Goal: Information Seeking & Learning: Find specific fact

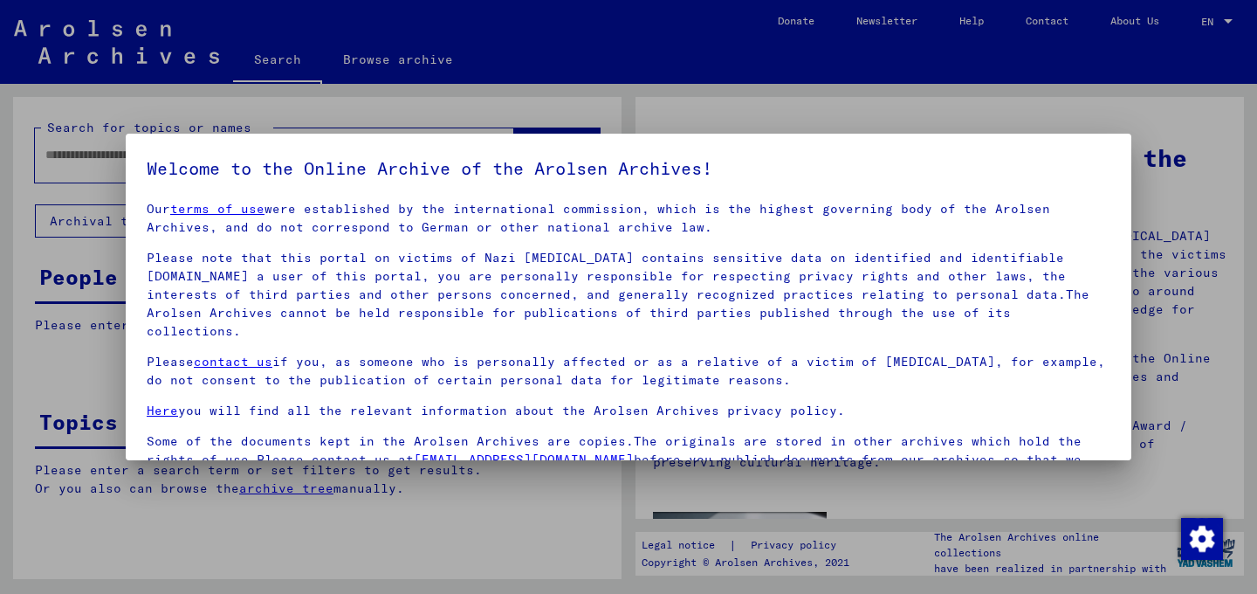
scroll to position [147, 0]
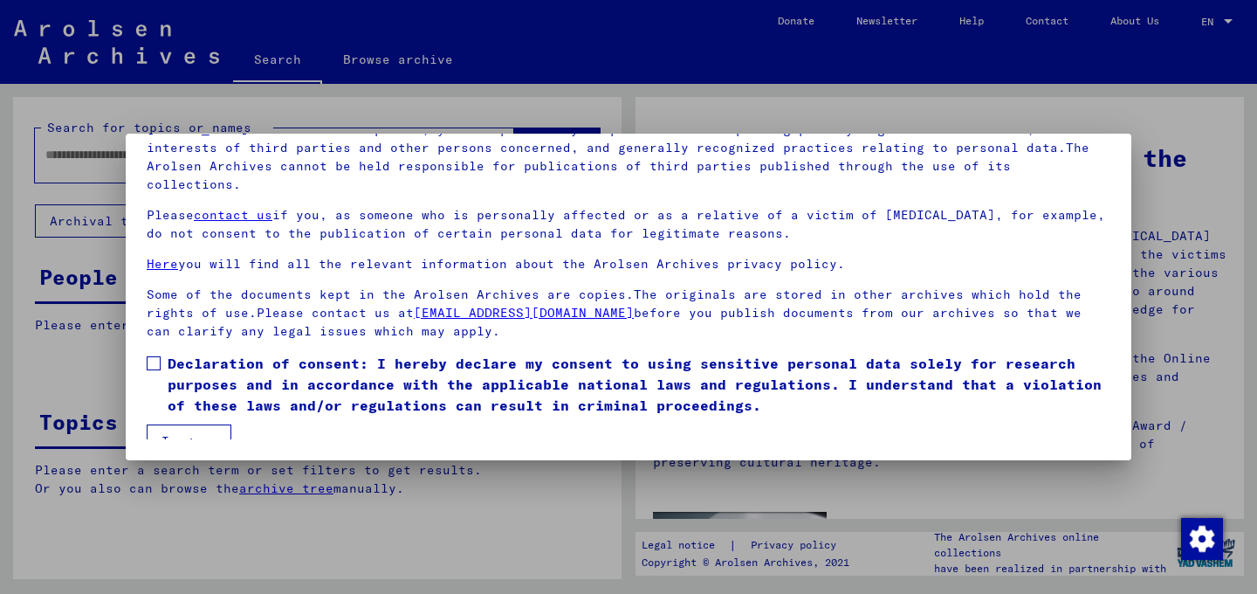
drag, startPoint x: 150, startPoint y: 342, endPoint x: 182, endPoint y: 401, distance: 66.4
click at [153, 356] on span at bounding box center [154, 363] width 14 height 14
click at [184, 424] on button "I agree" at bounding box center [189, 440] width 85 height 33
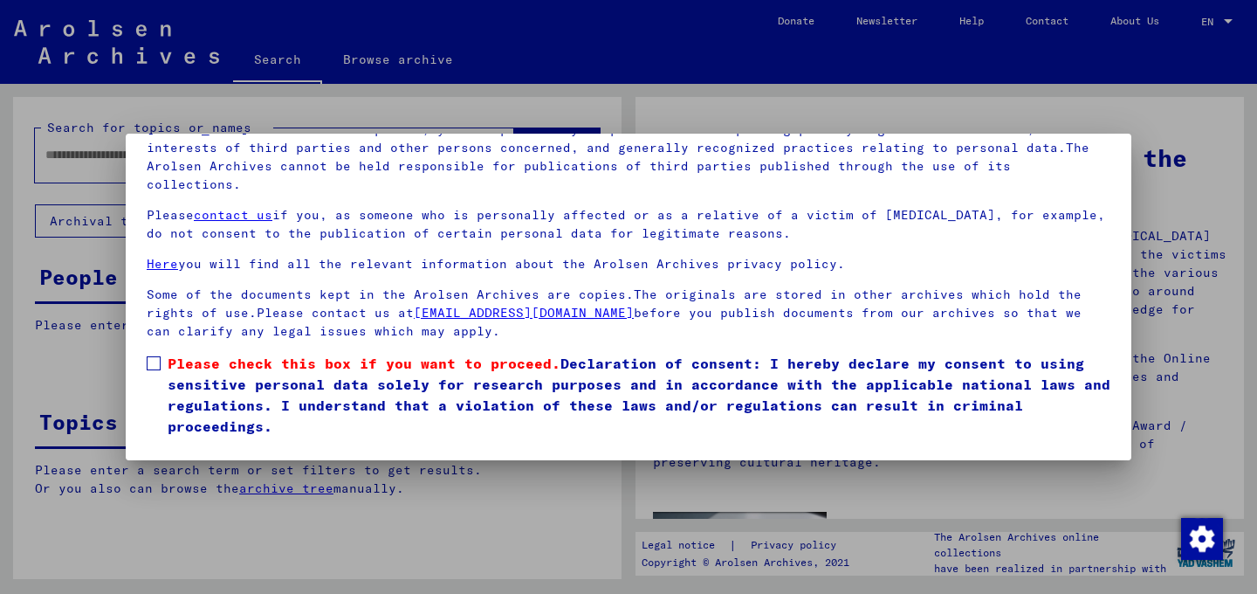
drag, startPoint x: 151, startPoint y: 347, endPoint x: 181, endPoint y: 388, distance: 50.6
click at [151, 356] on span at bounding box center [154, 363] width 14 height 14
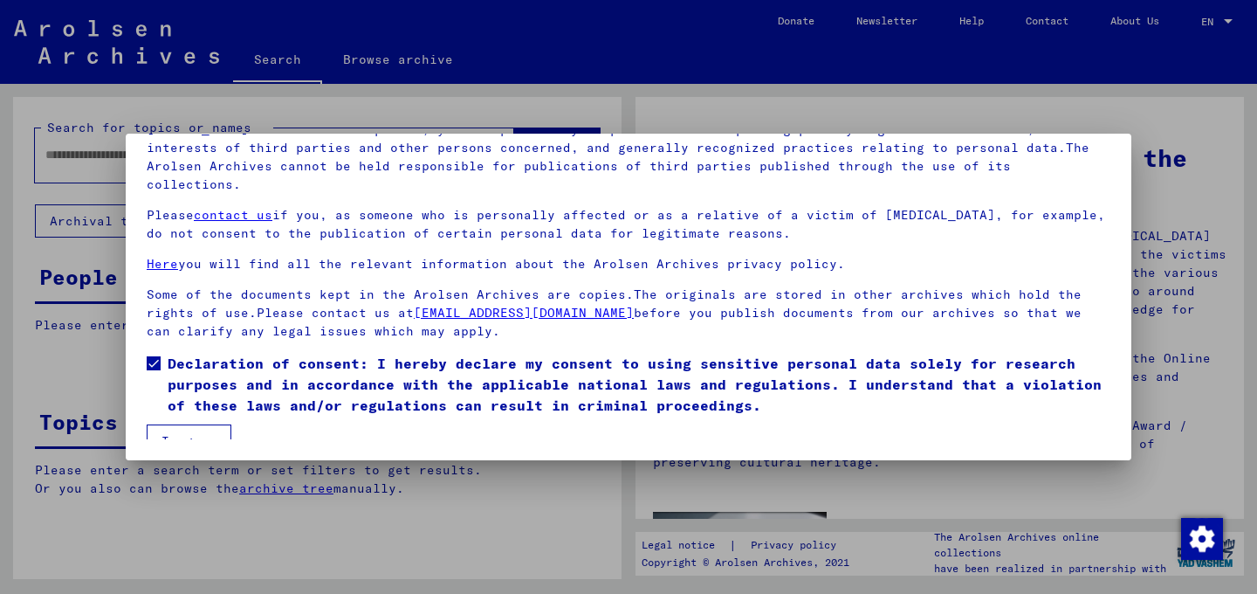
click at [196, 424] on button "I agree" at bounding box center [189, 440] width 85 height 33
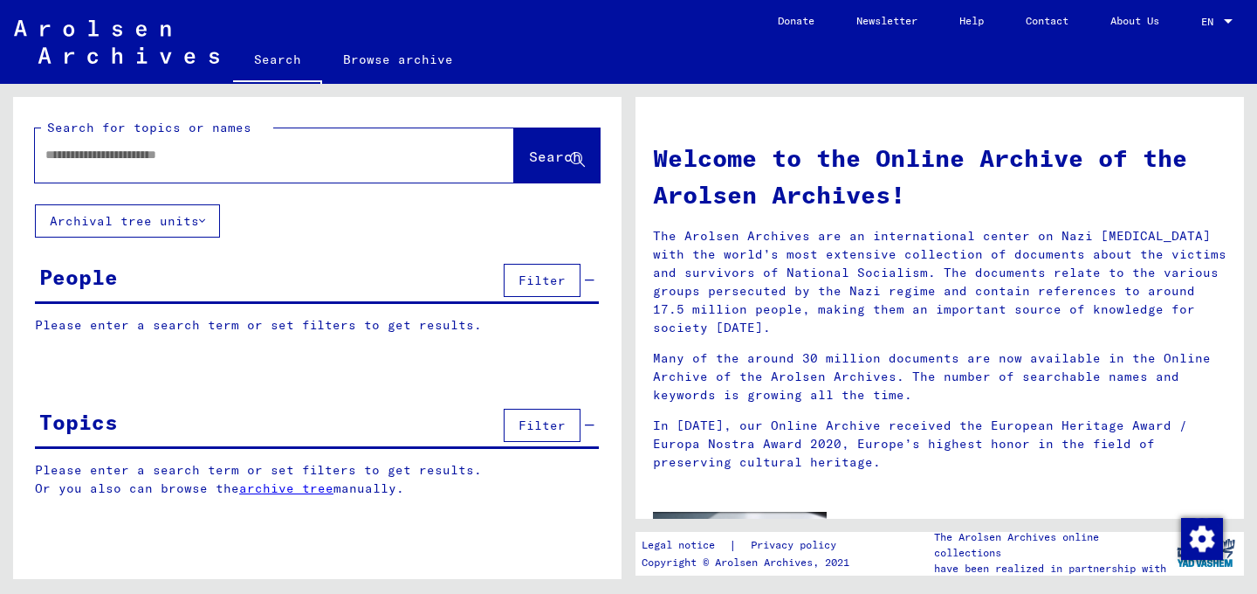
click at [183, 168] on div at bounding box center [248, 154] width 427 height 39
click at [137, 156] on input "text" at bounding box center [253, 155] width 416 height 18
type input "*******"
click at [532, 161] on span "Search" at bounding box center [555, 156] width 52 height 17
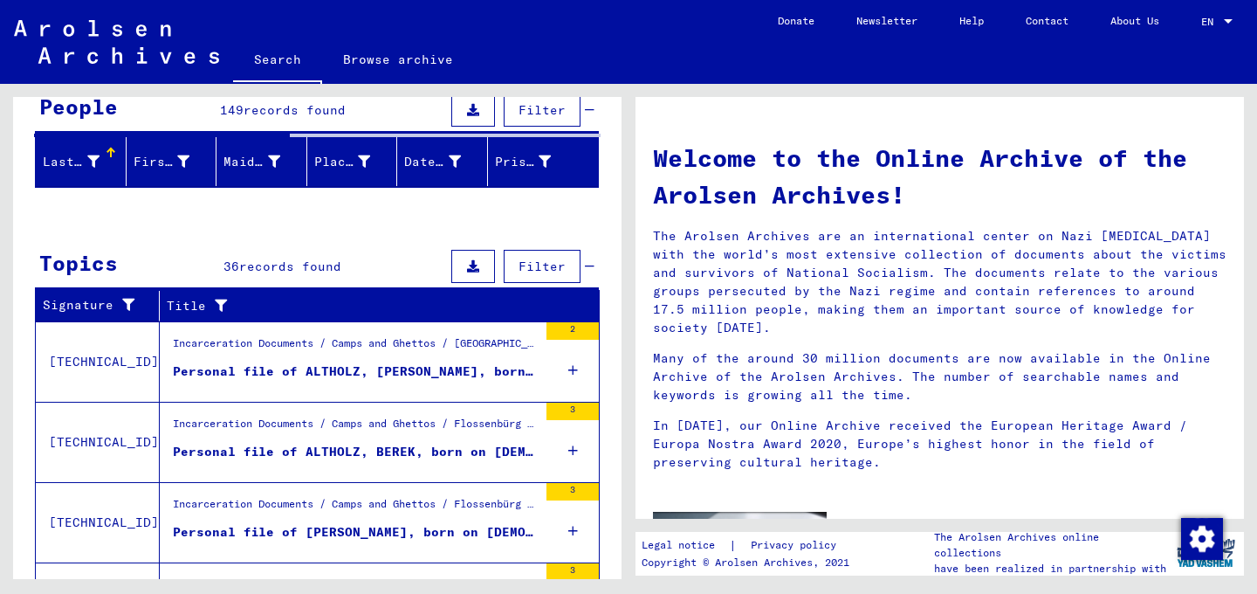
scroll to position [134, 0]
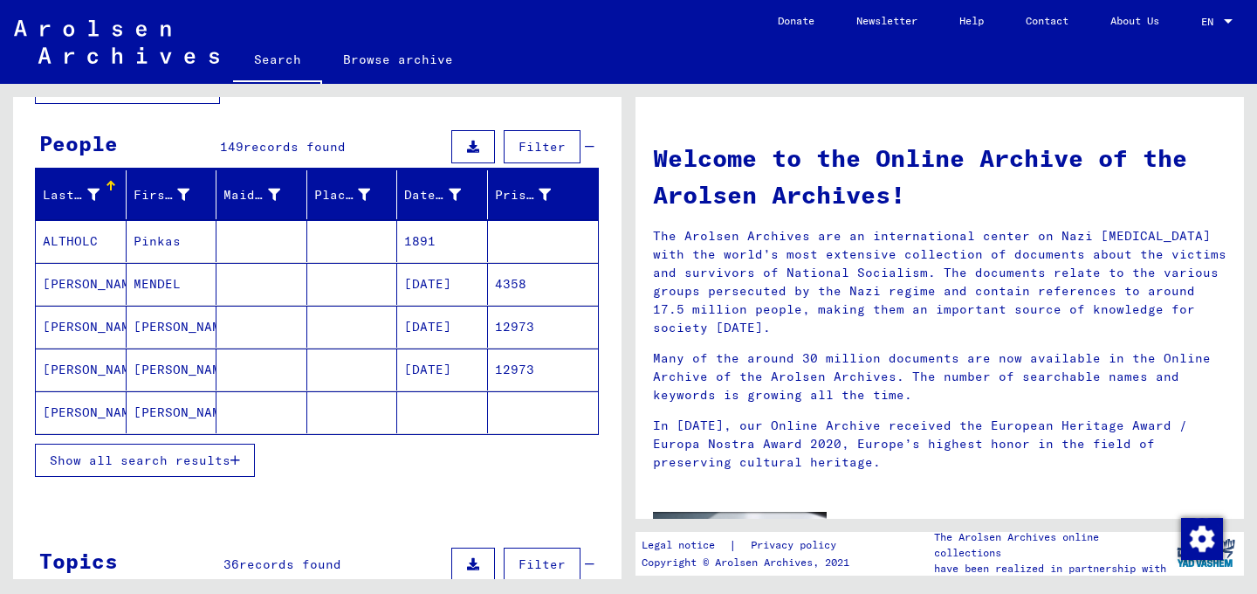
click at [196, 460] on span "Show all search results" at bounding box center [140, 460] width 181 height 16
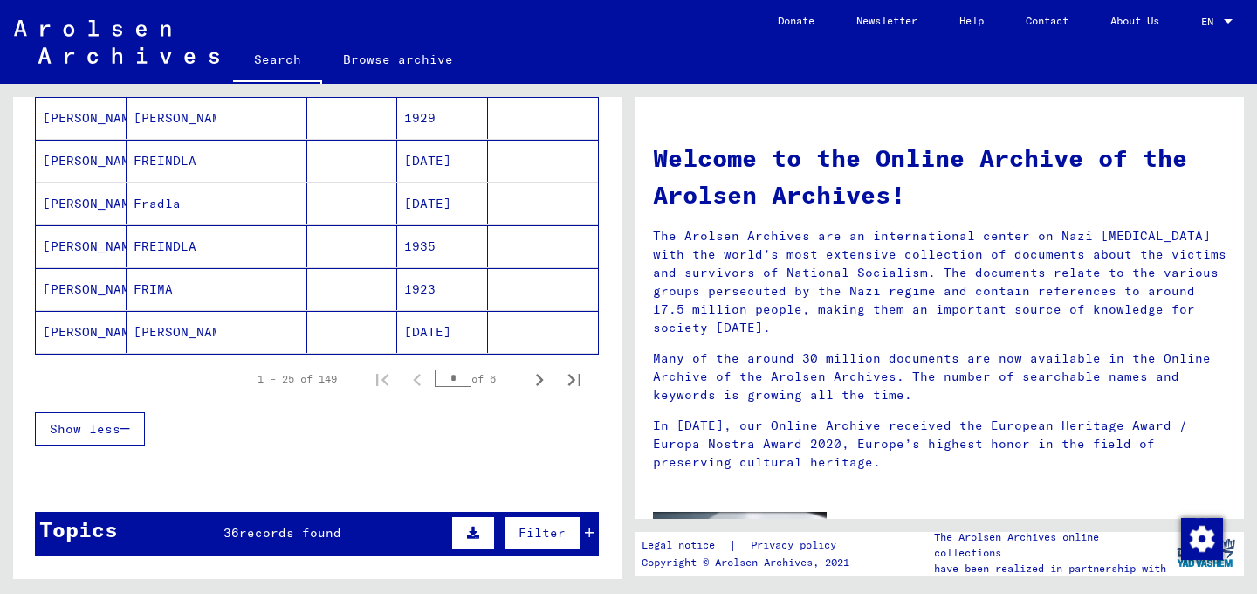
scroll to position [1072, 0]
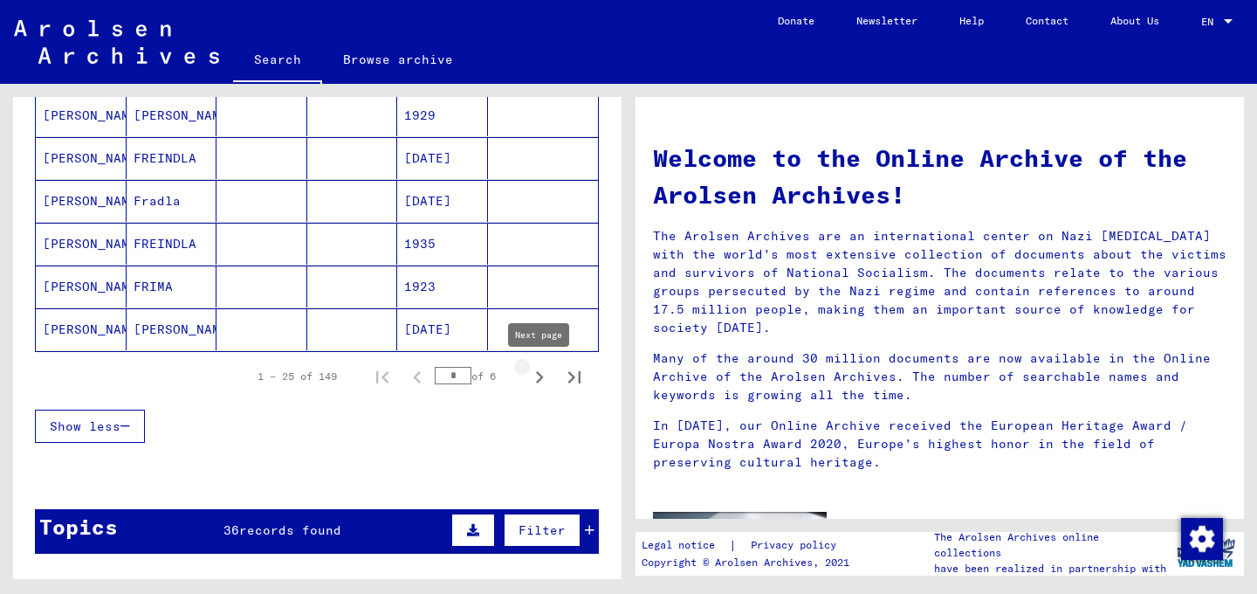
click at [540, 377] on icon "Next page" at bounding box center [539, 377] width 24 height 24
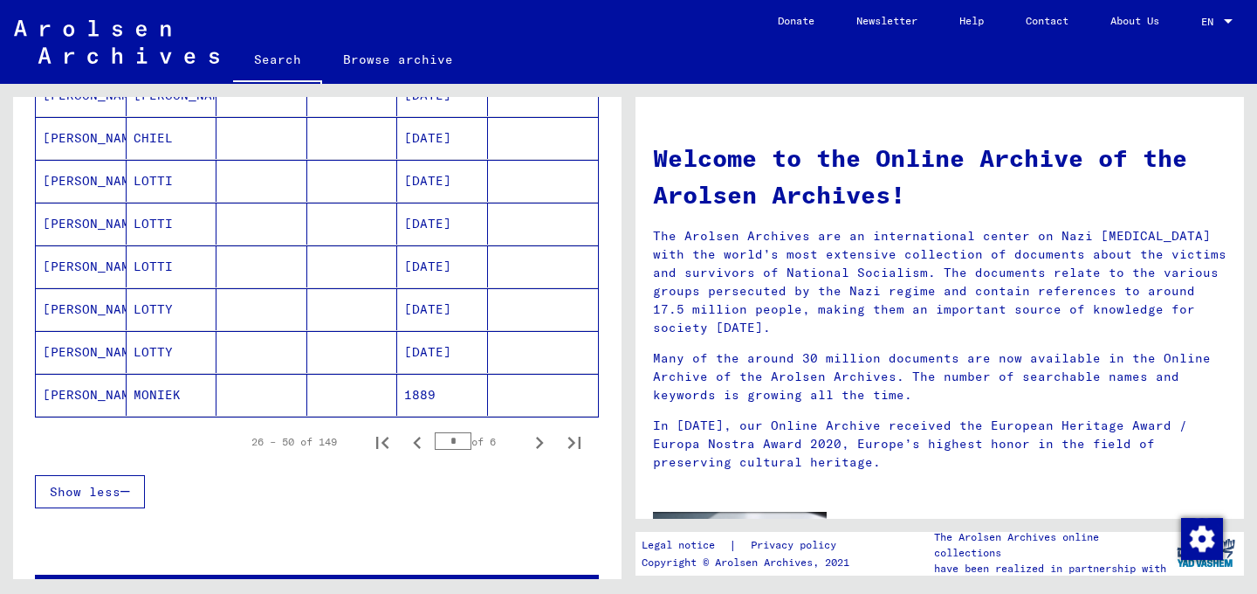
scroll to position [1073, 0]
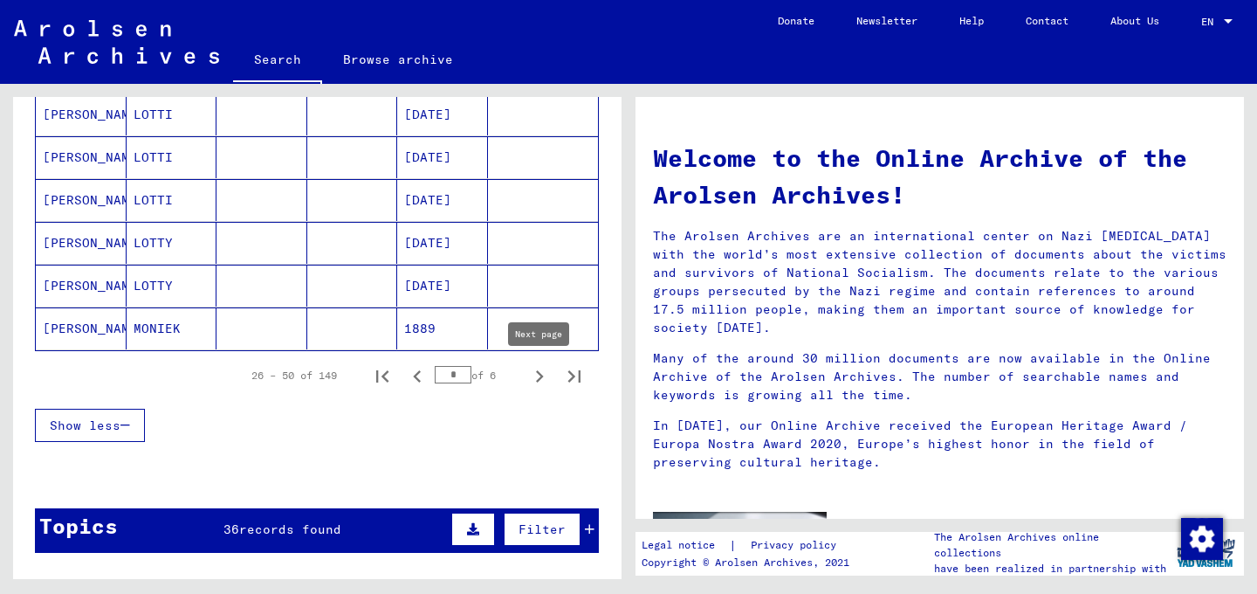
click at [539, 384] on icon "Next page" at bounding box center [539, 376] width 24 height 24
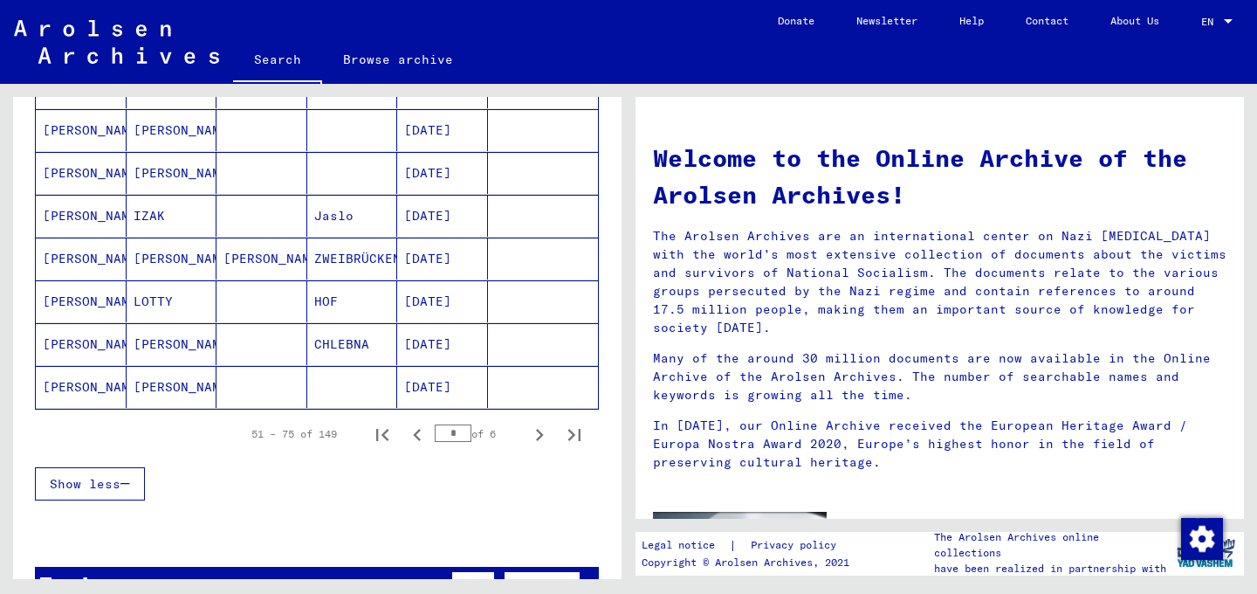
scroll to position [1016, 0]
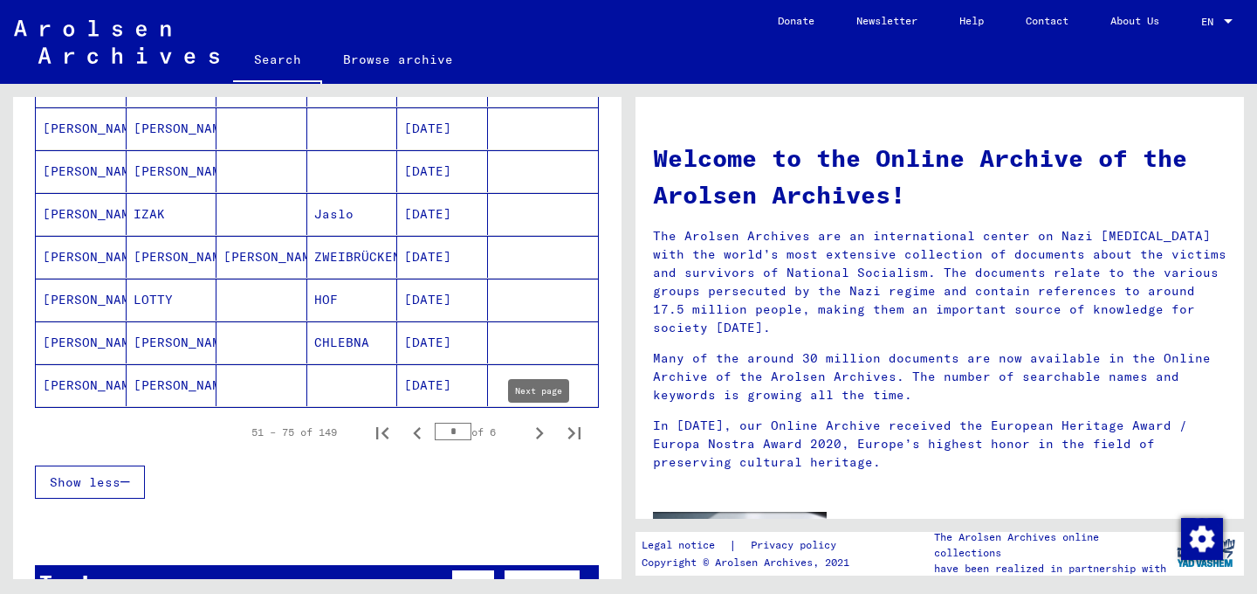
click at [530, 432] on icon "Next page" at bounding box center [539, 433] width 24 height 24
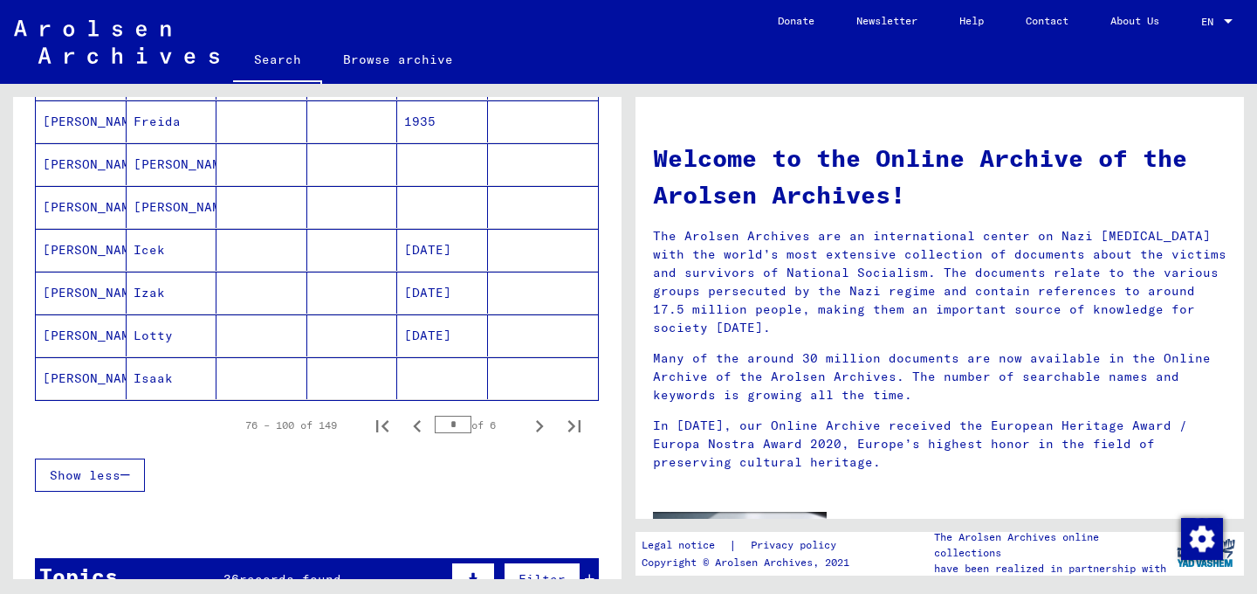
scroll to position [1036, 0]
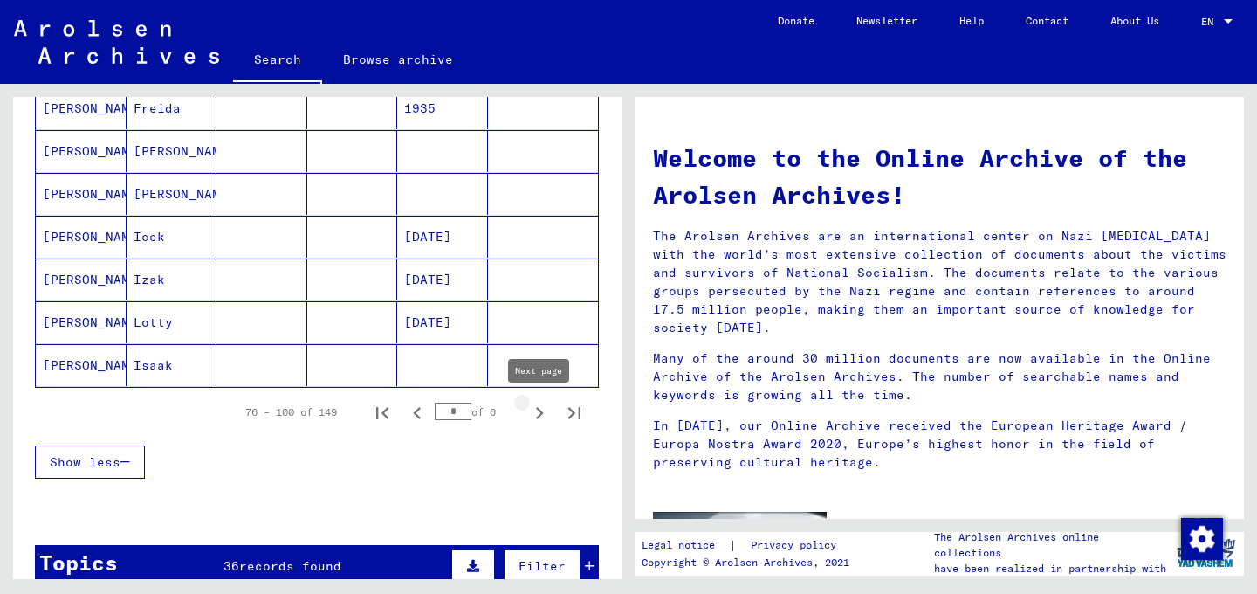
click at [547, 418] on icon "Next page" at bounding box center [539, 413] width 24 height 24
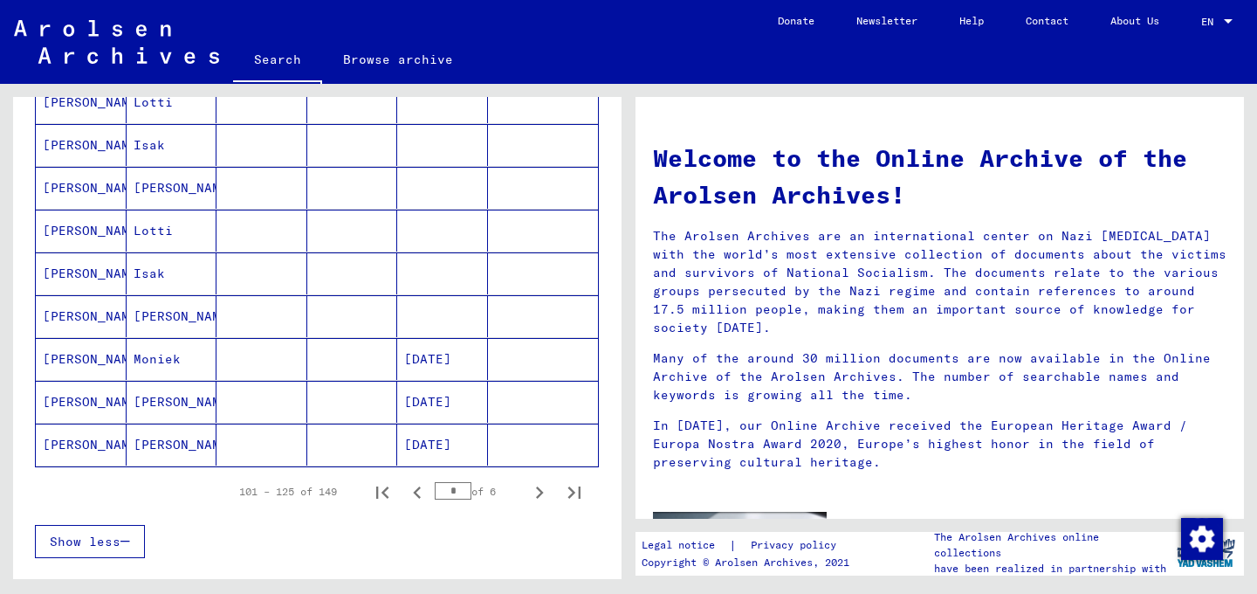
scroll to position [1007, 0]
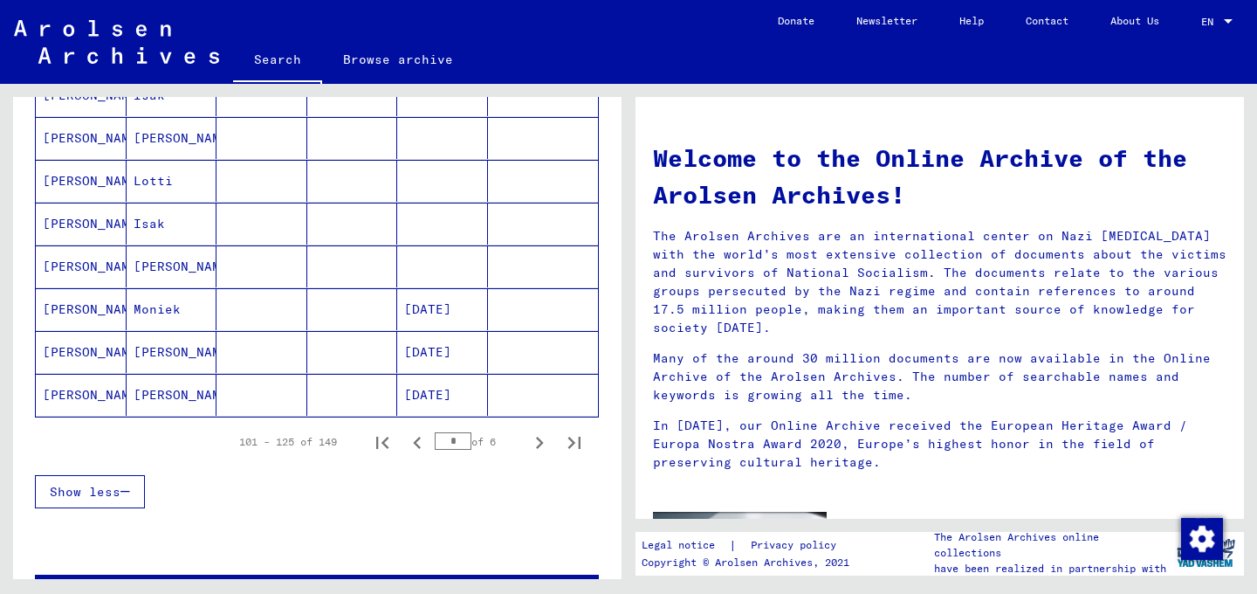
click at [535, 449] on icon "Next page" at bounding box center [539, 442] width 24 height 24
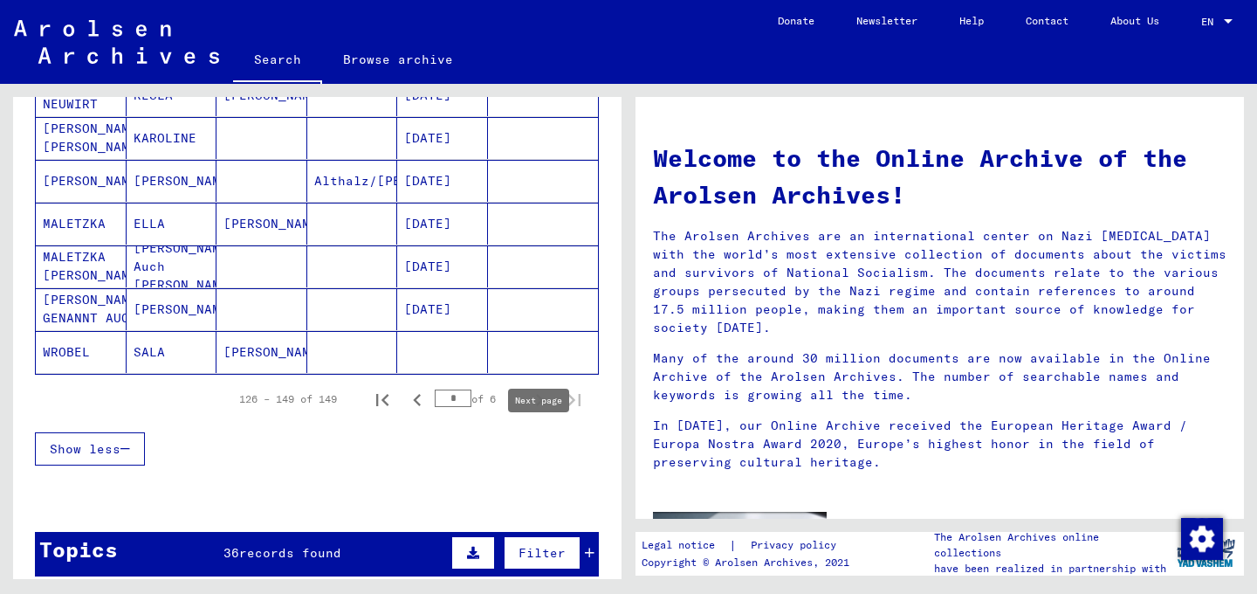
type input "*"
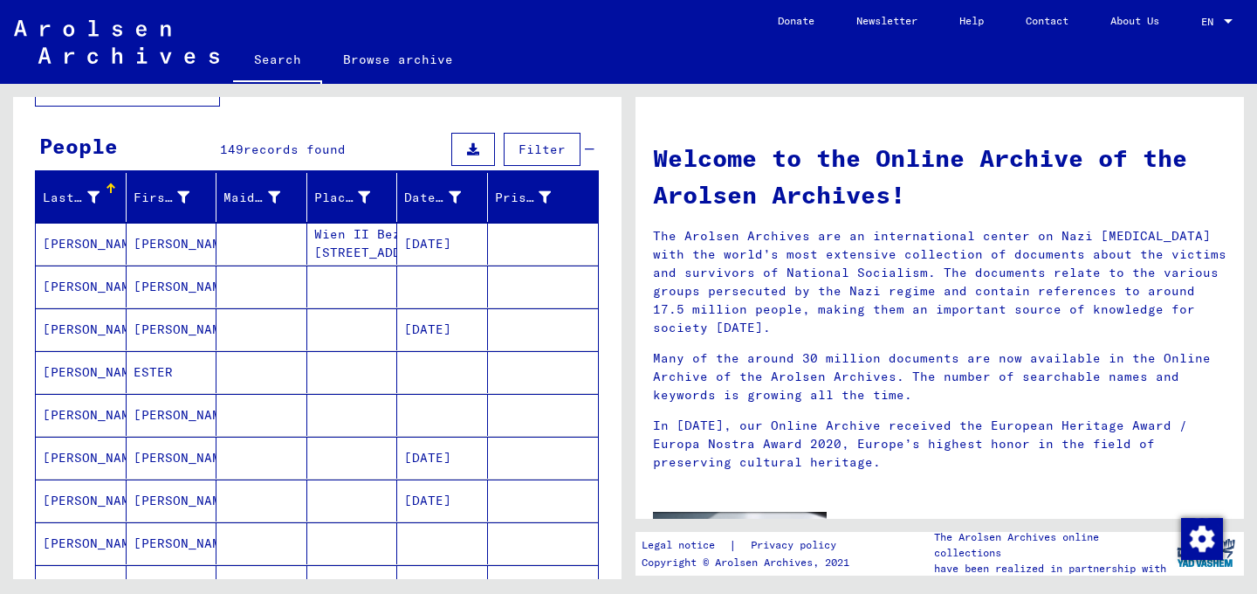
scroll to position [0, 0]
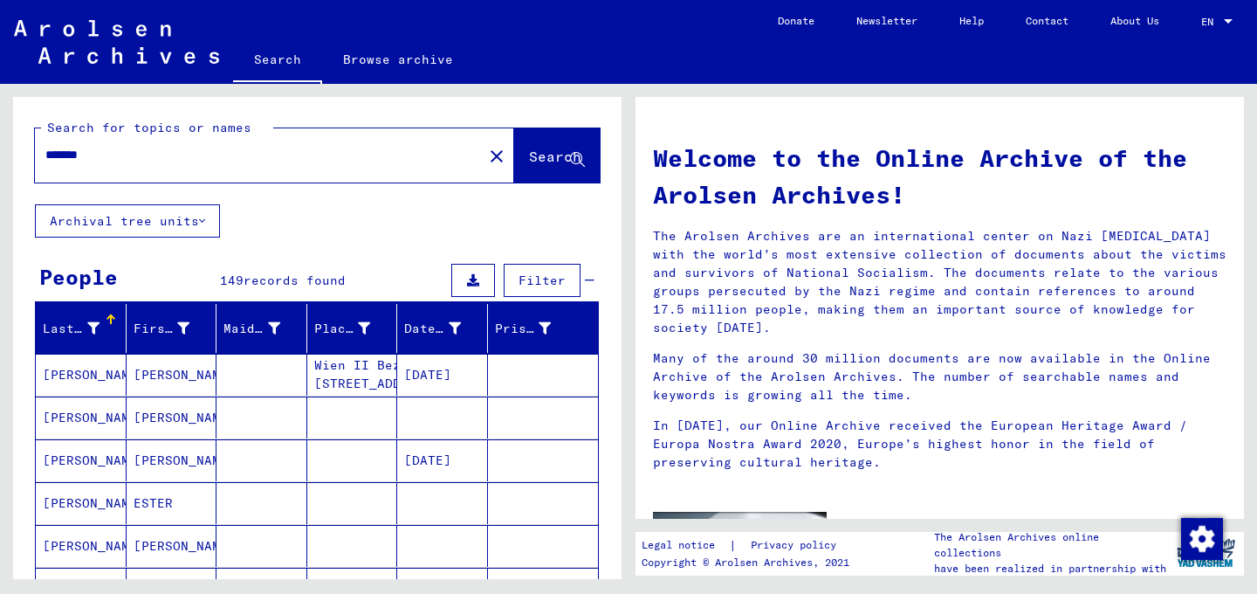
drag, startPoint x: 114, startPoint y: 163, endPoint x: 39, endPoint y: 162, distance: 74.2
click at [39, 162] on div "*******" at bounding box center [248, 154] width 427 height 39
click at [47, 158] on input "*******" at bounding box center [253, 155] width 416 height 18
type input "**********"
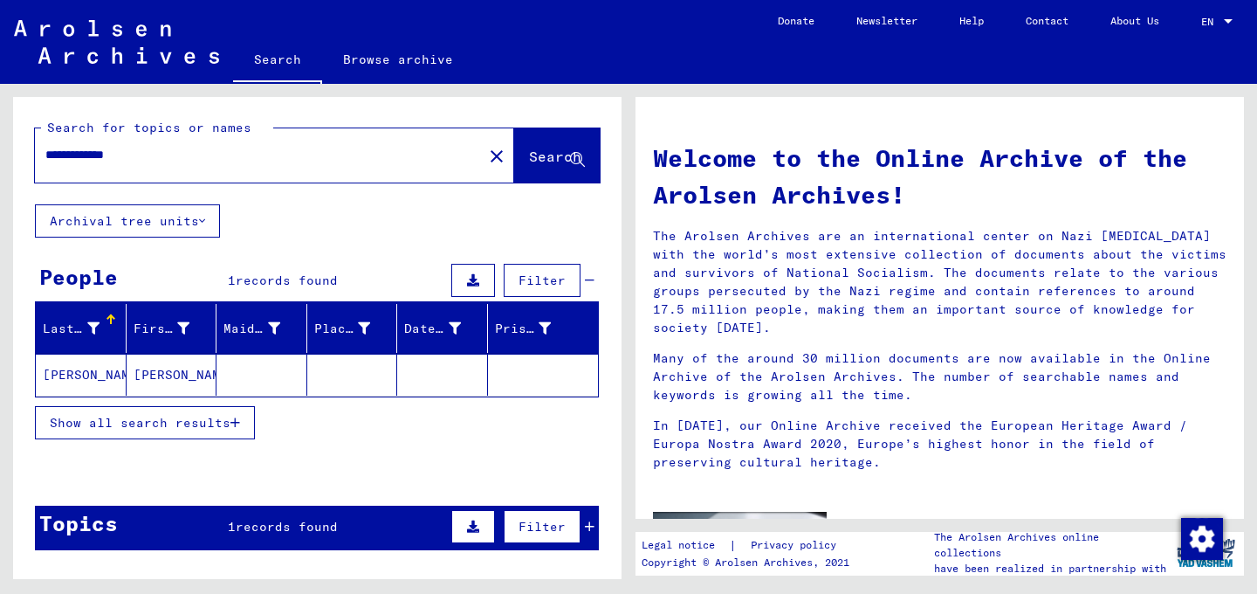
click at [162, 374] on mat-cell "[PERSON_NAME]" at bounding box center [172, 375] width 91 height 42
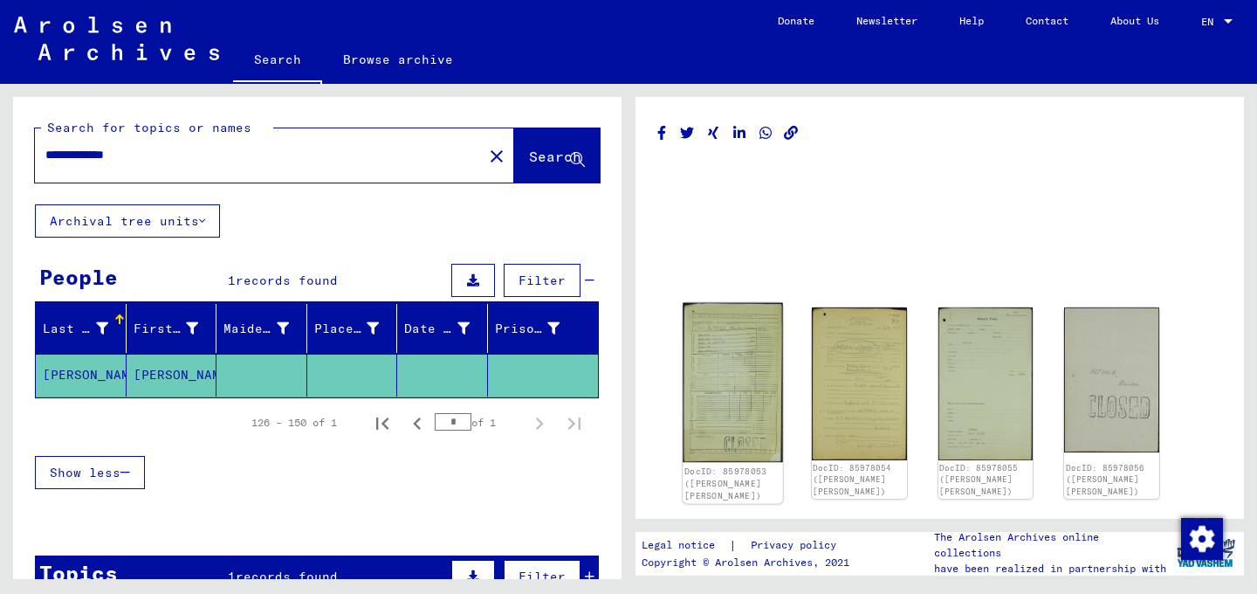
click at [740, 371] on img at bounding box center [733, 383] width 100 height 160
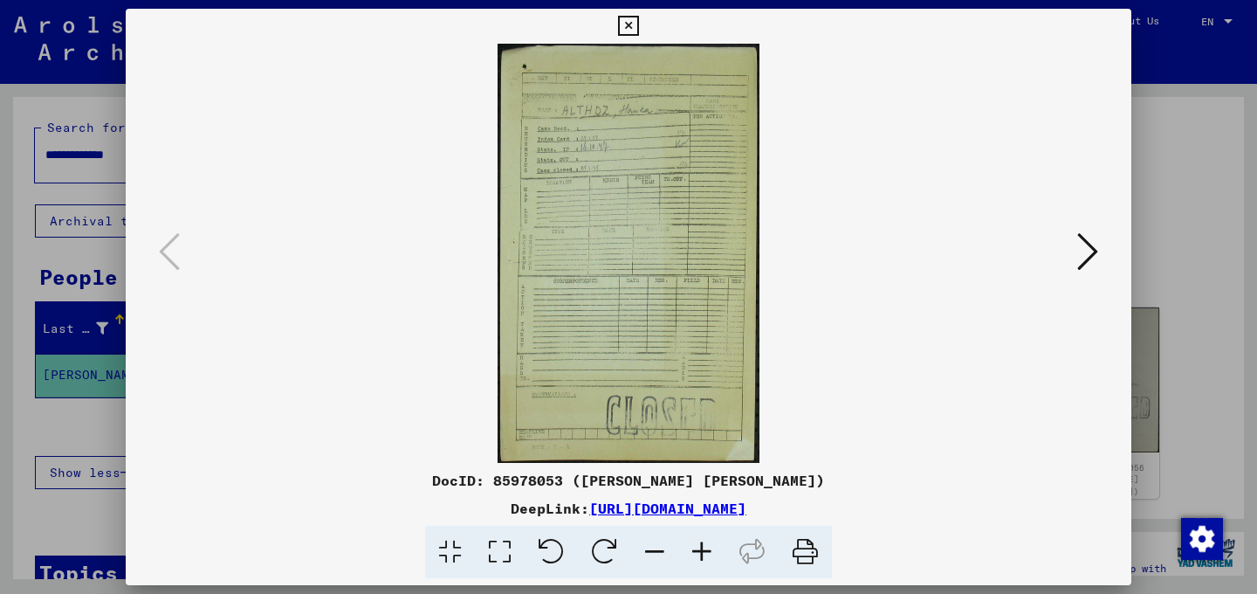
click at [1088, 265] on icon at bounding box center [1087, 251] width 21 height 42
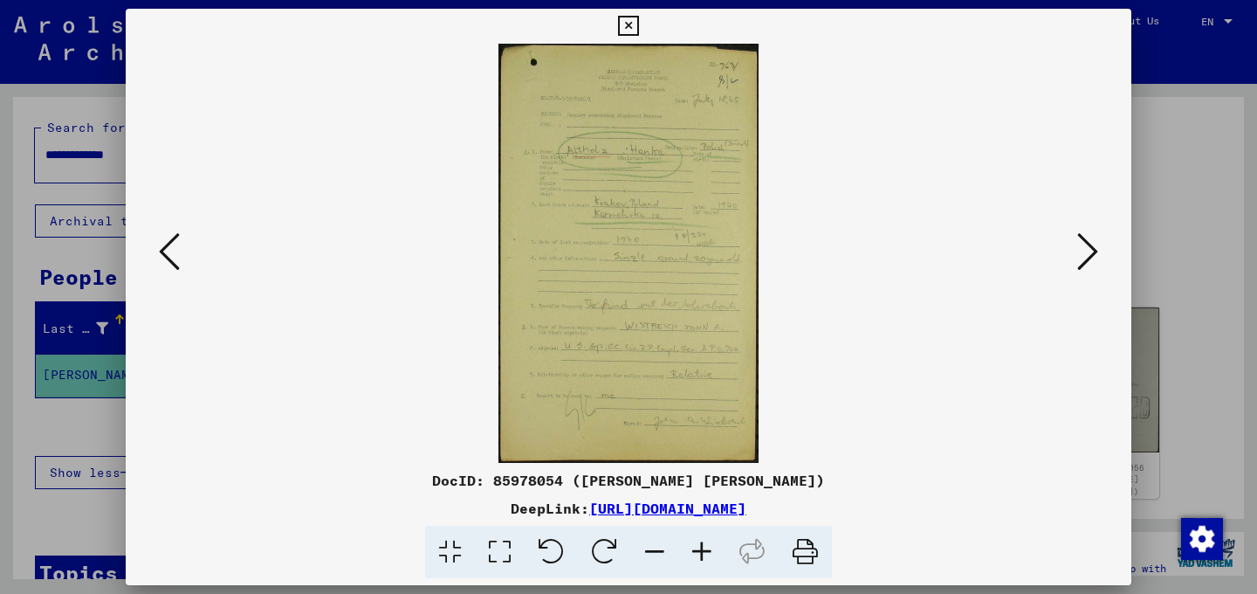
click at [1092, 258] on icon at bounding box center [1087, 251] width 21 height 42
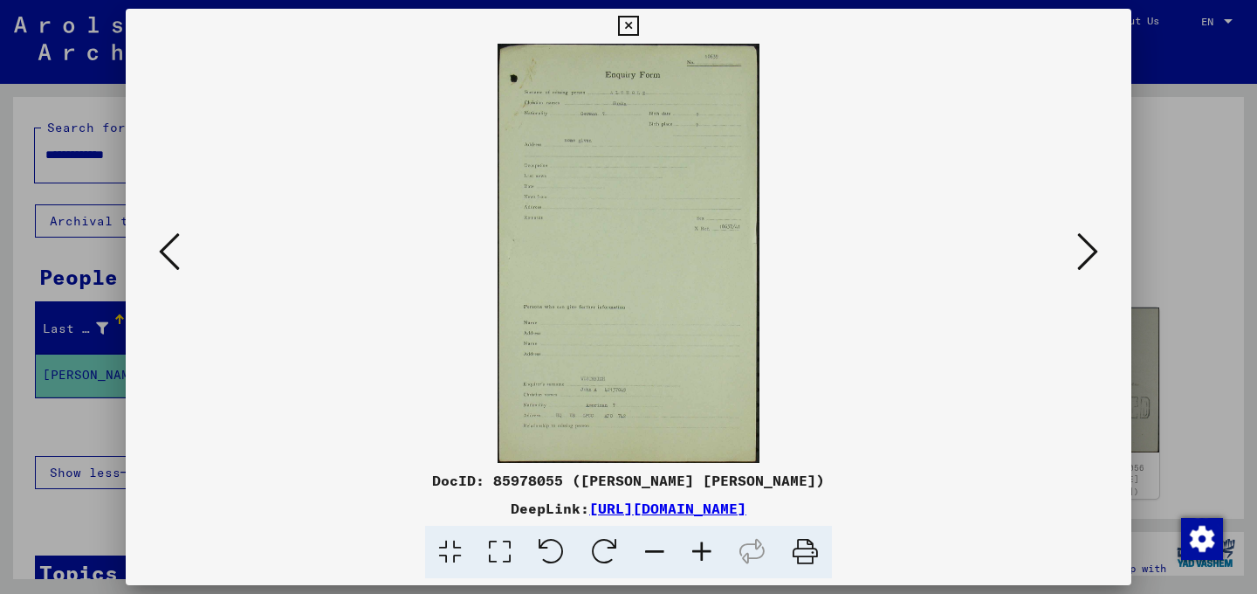
click at [1092, 258] on icon at bounding box center [1087, 251] width 21 height 42
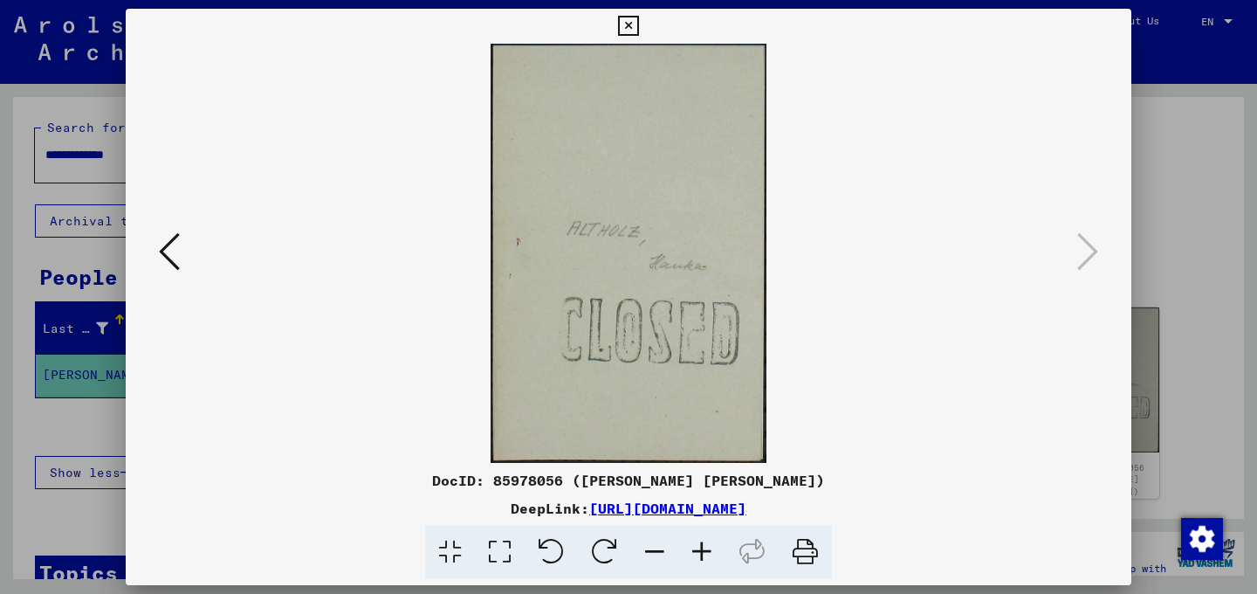
click at [164, 258] on icon at bounding box center [169, 251] width 21 height 42
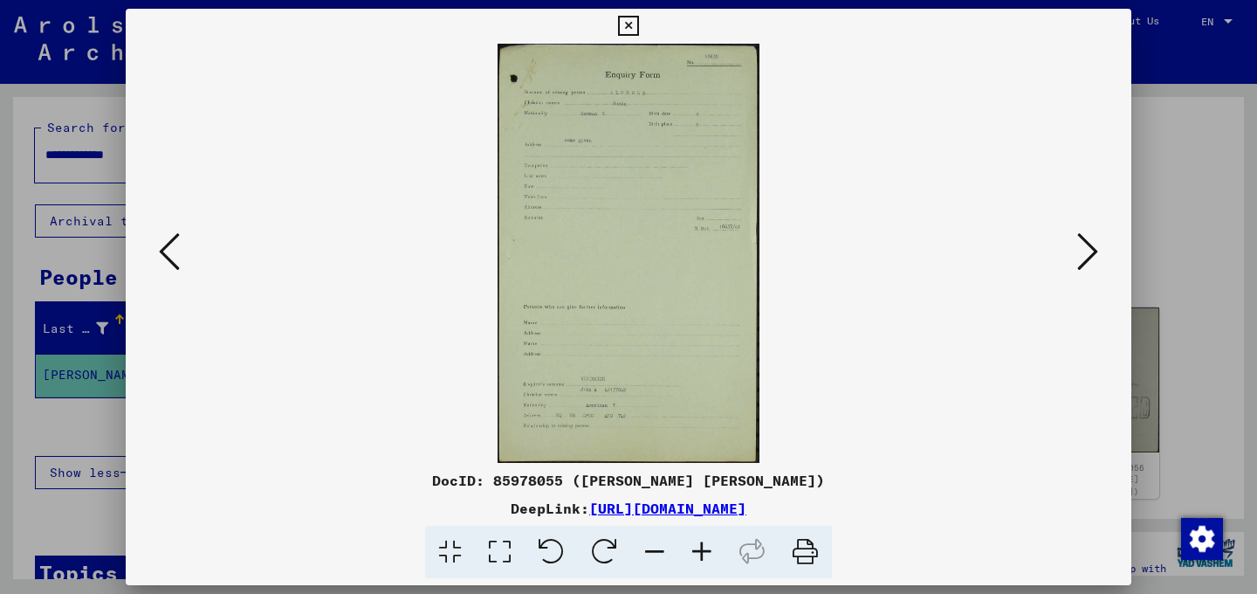
click at [164, 258] on icon at bounding box center [169, 251] width 21 height 42
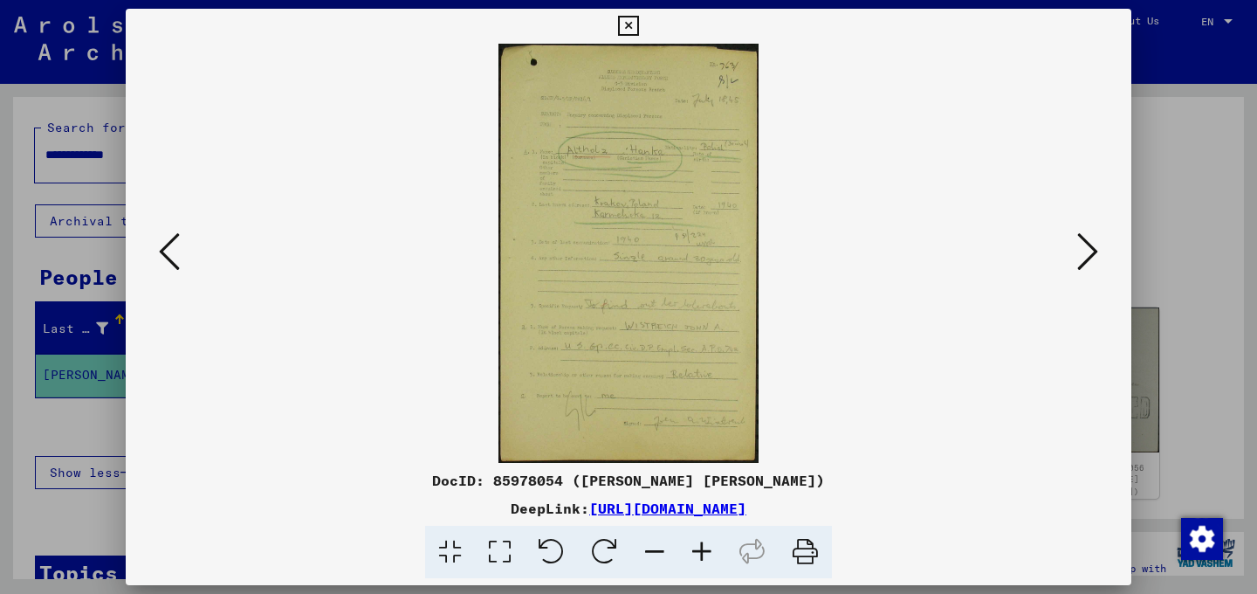
click at [638, 28] on icon at bounding box center [628, 26] width 20 height 21
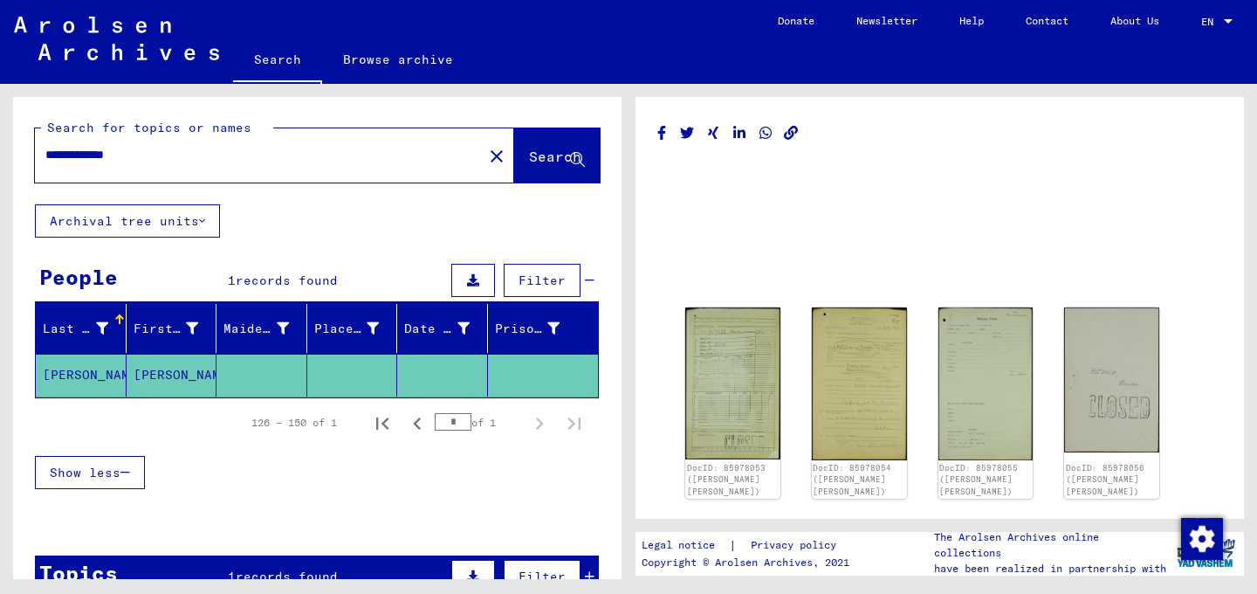
click at [793, 134] on icon "Copy link" at bounding box center [791, 133] width 18 height 15
click at [753, 373] on img at bounding box center [733, 383] width 100 height 160
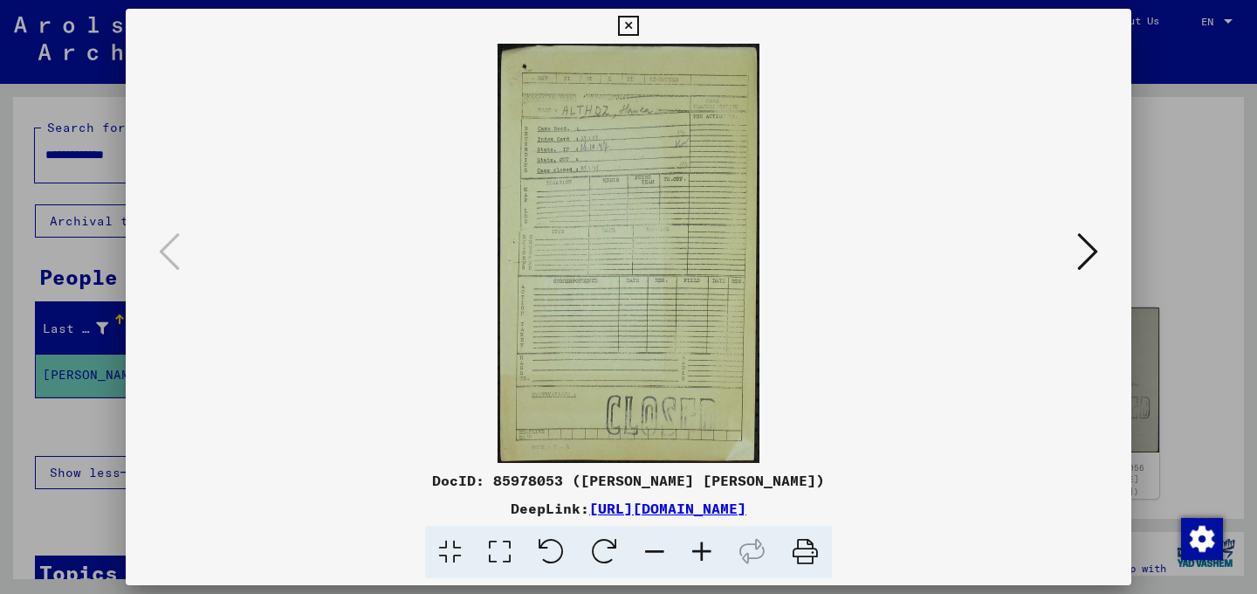
click at [1171, 254] on div at bounding box center [628, 297] width 1257 height 594
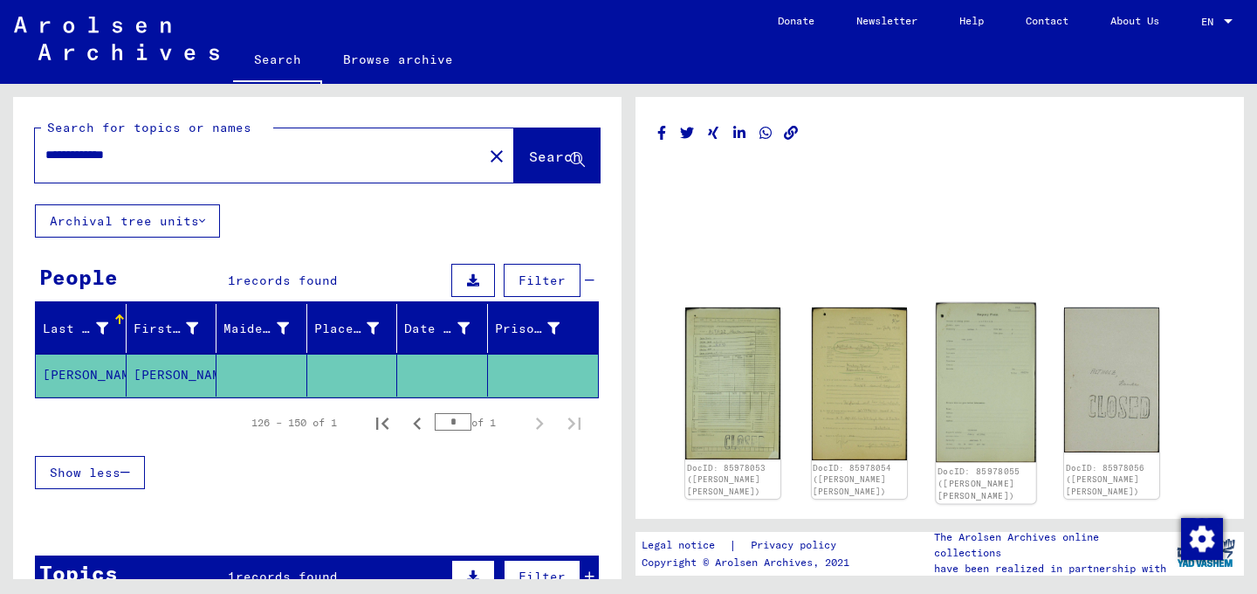
click at [986, 400] on img at bounding box center [986, 383] width 100 height 160
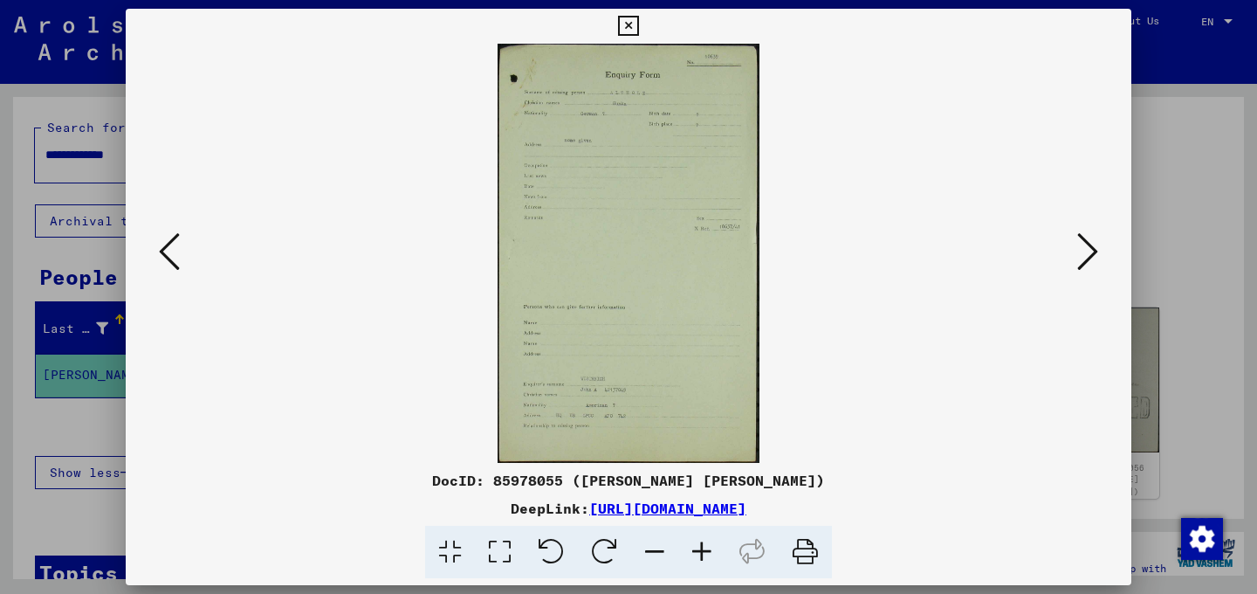
click at [643, 40] on button at bounding box center [628, 26] width 31 height 35
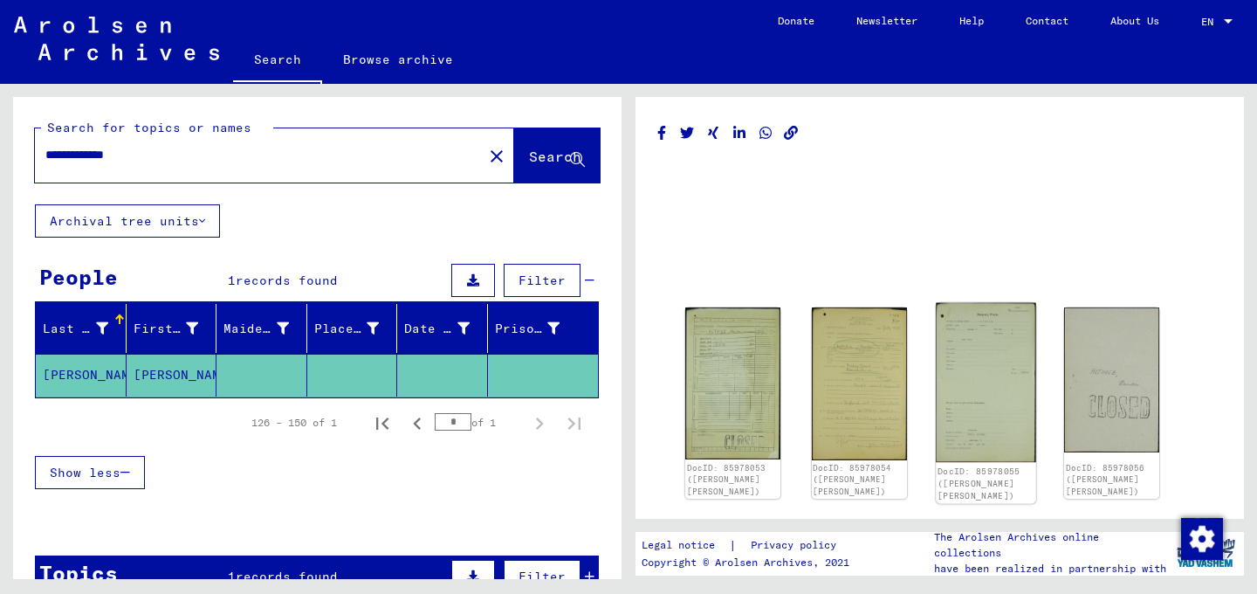
click at [985, 426] on img at bounding box center [986, 383] width 100 height 160
